Goal: Find specific page/section: Find specific page/section

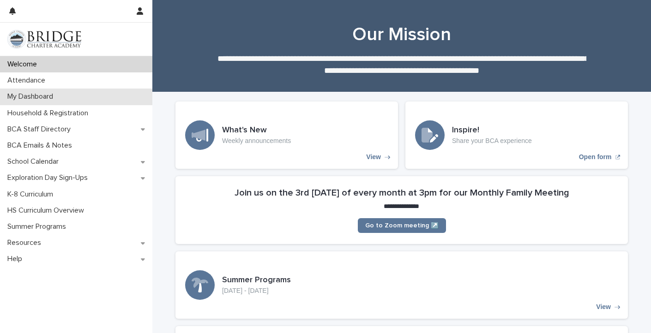
scroll to position [41, 0]
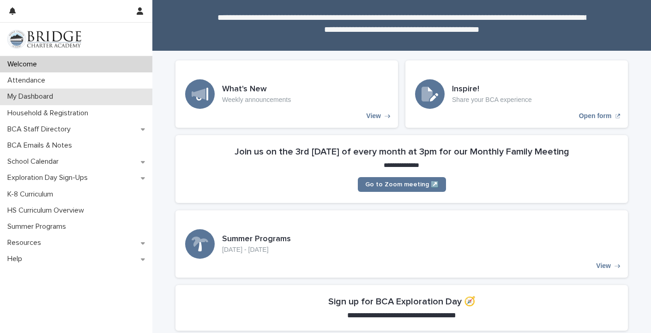
click at [48, 92] on p "My Dashboard" at bounding box center [32, 96] width 57 height 9
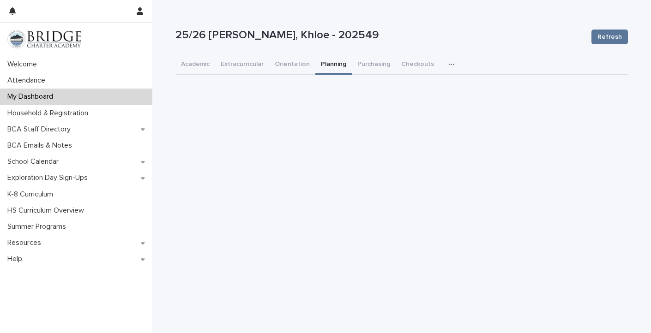
click at [331, 63] on button "Planning" at bounding box center [333, 64] width 36 height 19
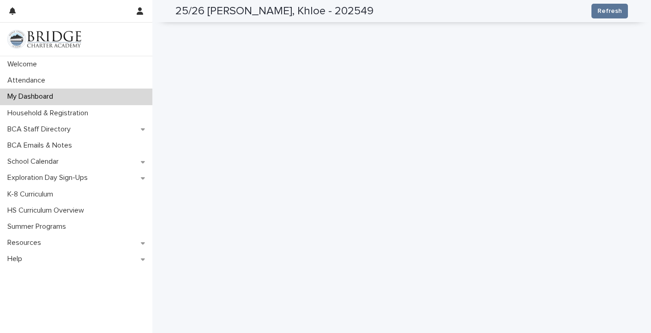
scroll to position [136, 0]
click at [139, 11] on icon "button" at bounding box center [140, 10] width 6 height 7
click at [48, 21] on div at bounding box center [325, 166] width 651 height 333
click at [135, 11] on button "button" at bounding box center [140, 11] width 18 height 22
click at [115, 40] on p "Log Out" at bounding box center [113, 39] width 58 height 16
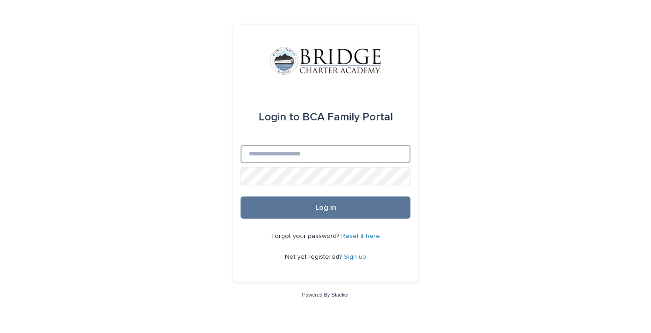
click at [309, 151] on input "Email" at bounding box center [326, 154] width 170 height 18
type input "**********"
click at [326, 208] on button "Log in" at bounding box center [326, 208] width 170 height 22
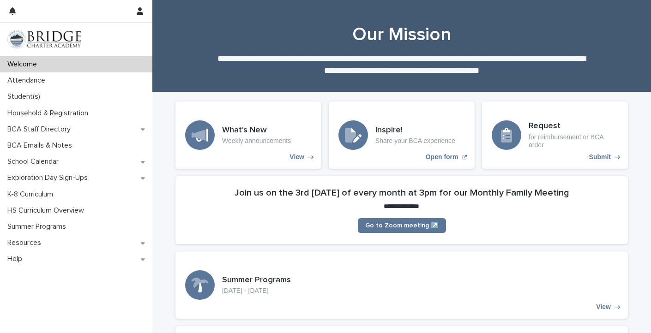
click at [54, 103] on div "Student(s)" at bounding box center [76, 97] width 152 height 16
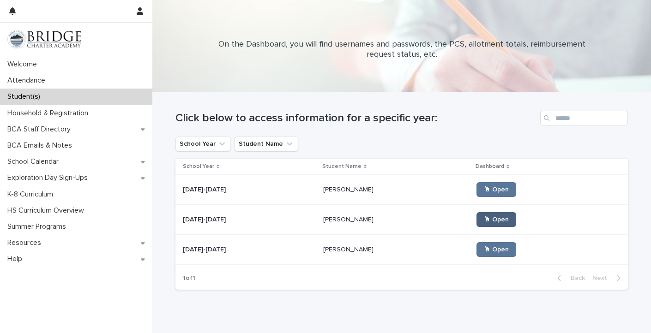
click at [495, 216] on link "🖱 Open" at bounding box center [497, 219] width 40 height 15
